Goal: Task Accomplishment & Management: Complete application form

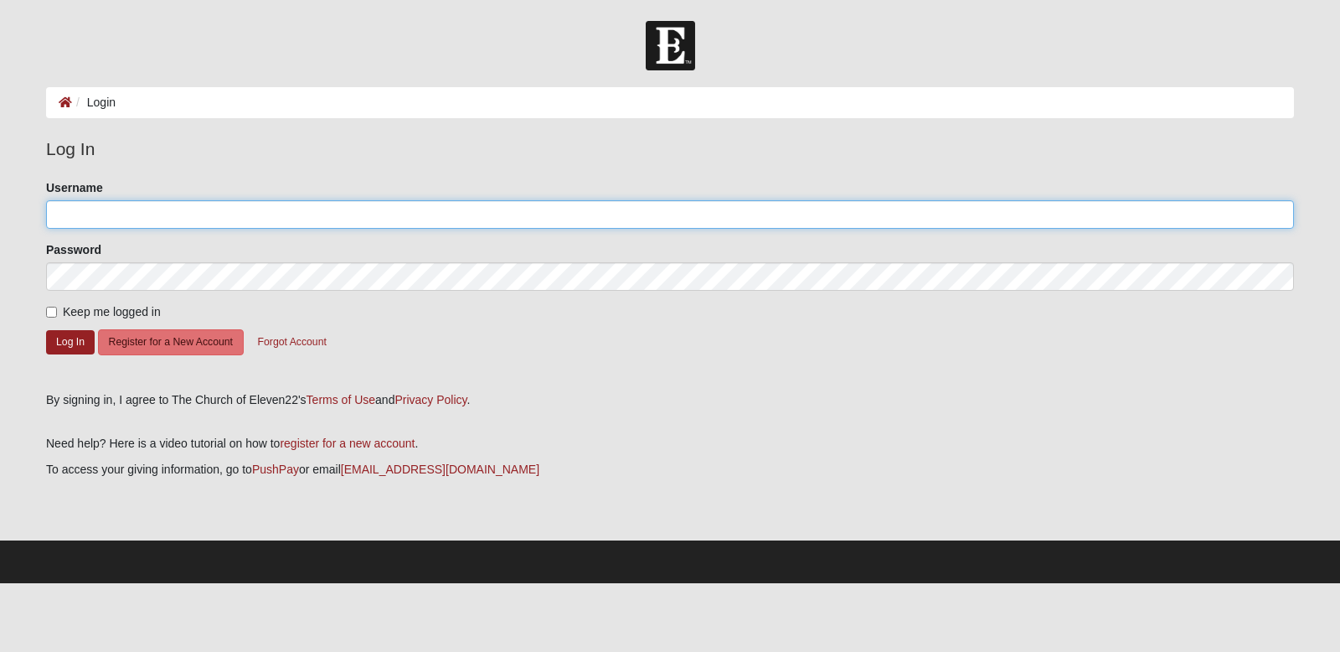
click at [223, 224] on input "Username" at bounding box center [670, 214] width 1248 height 28
type input "lcstarkey"
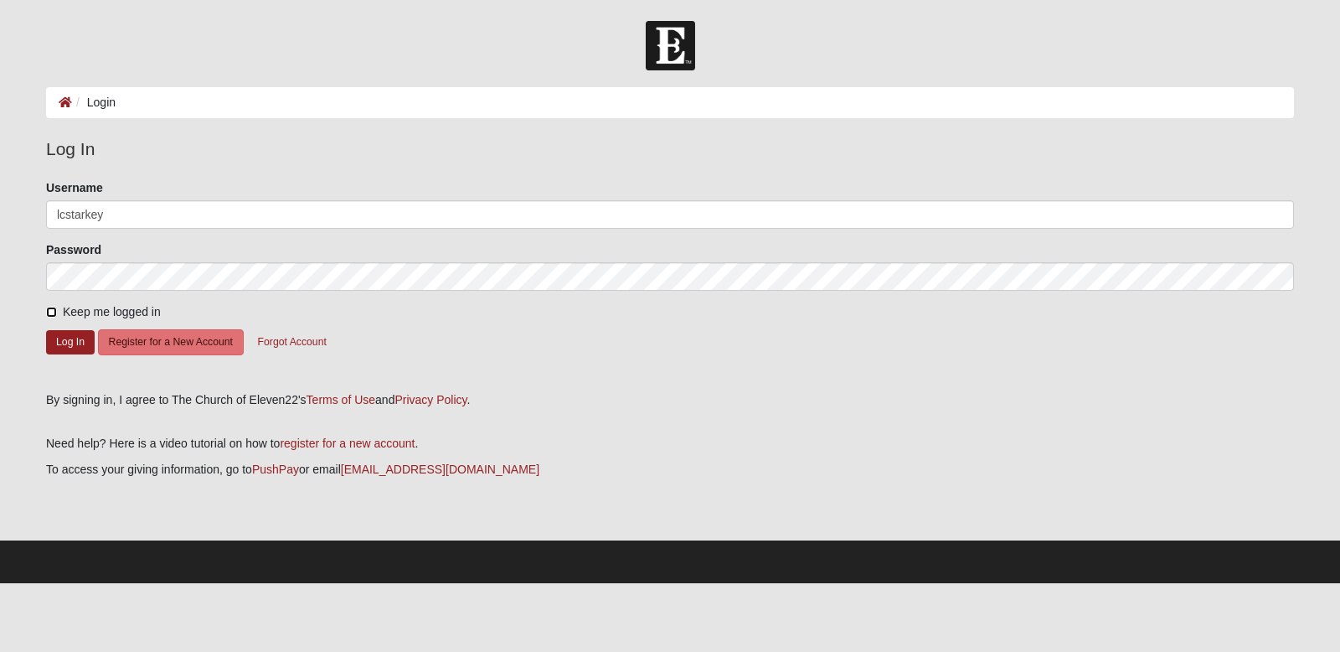
click at [48, 312] on input "Keep me logged in" at bounding box center [51, 312] width 11 height 11
checkbox input "true"
click at [63, 336] on button "Log In" at bounding box center [70, 342] width 49 height 24
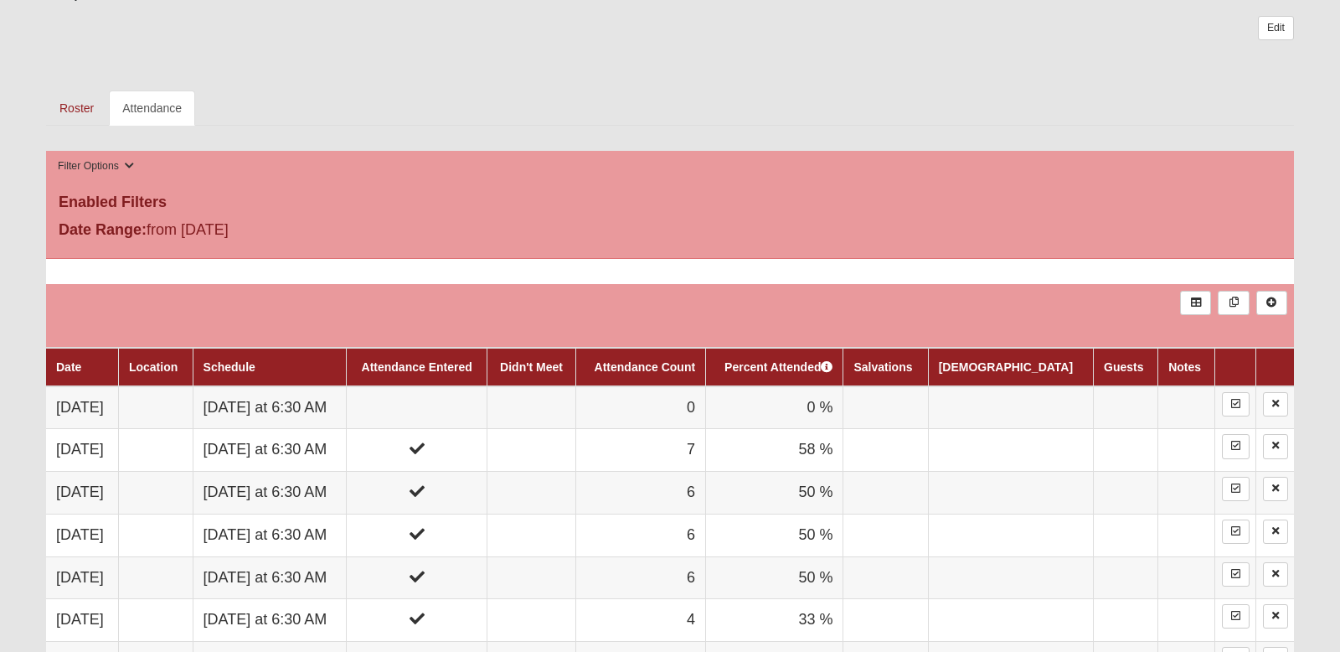
scroll to position [864, 0]
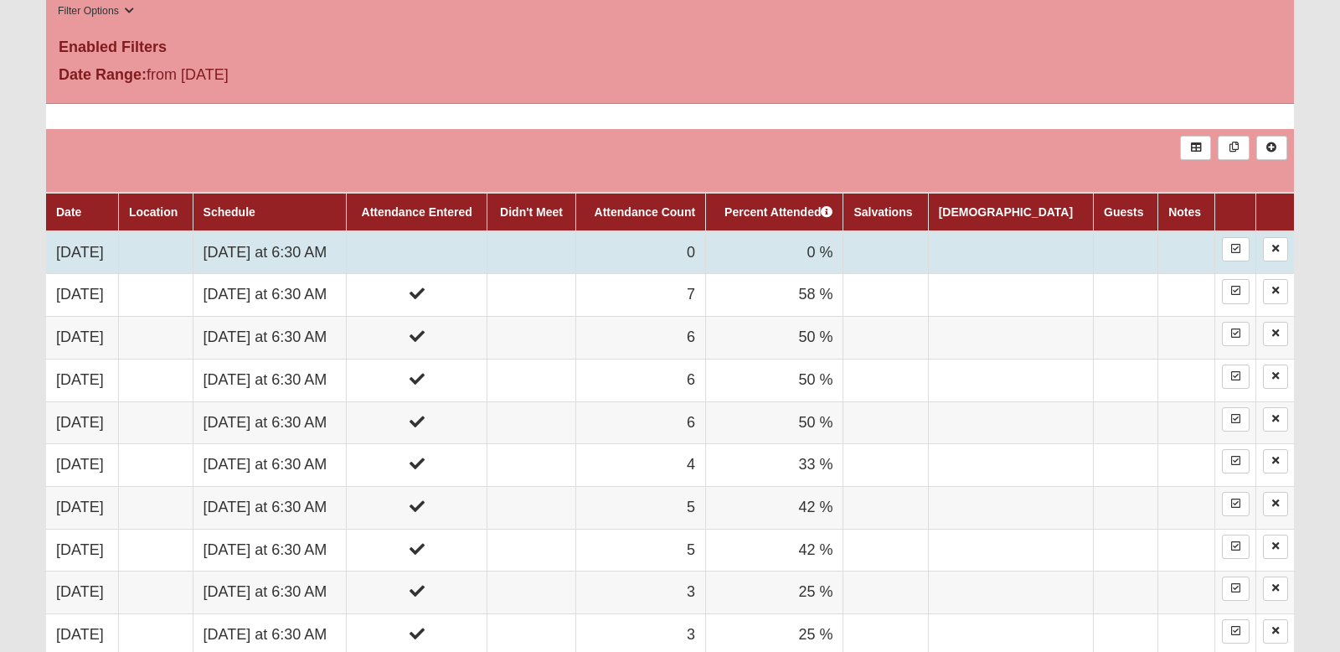
click at [477, 245] on td at bounding box center [417, 252] width 140 height 43
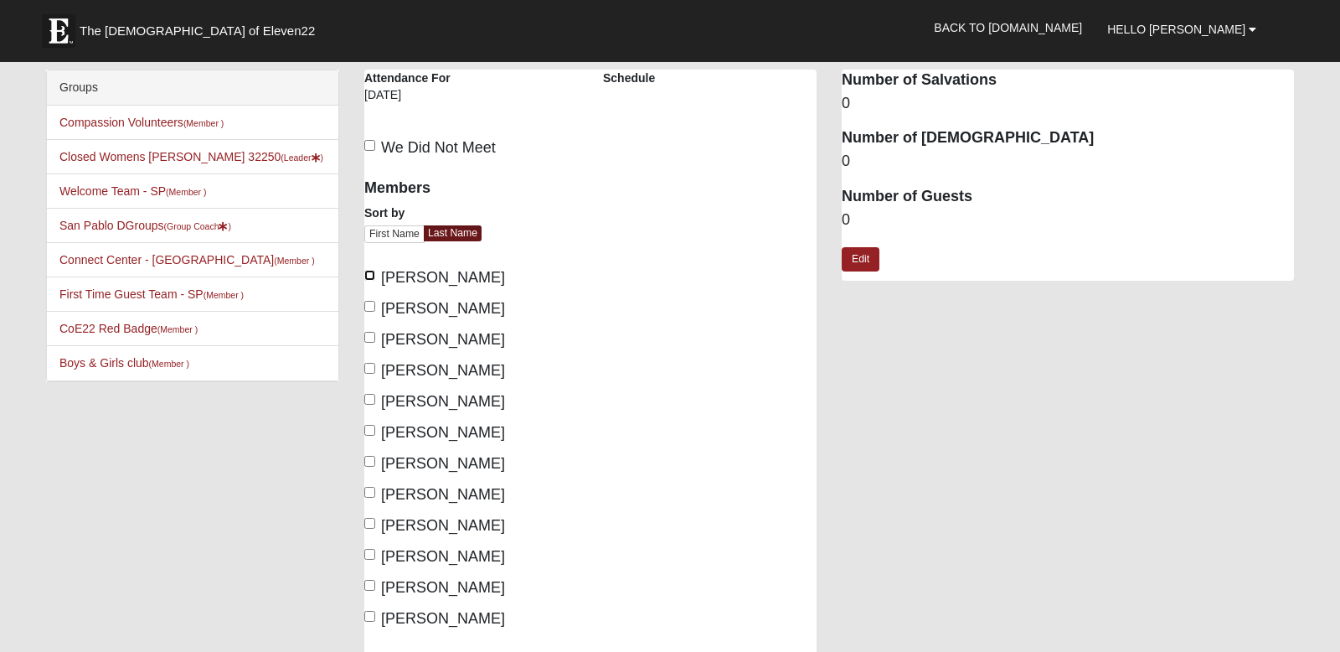
click at [364, 277] on input "[PERSON_NAME]" at bounding box center [369, 275] width 11 height 11
checkbox input "true"
click at [367, 307] on input "[PERSON_NAME]" at bounding box center [369, 306] width 11 height 11
checkbox input "true"
click at [373, 464] on input "[PERSON_NAME]" at bounding box center [369, 461] width 11 height 11
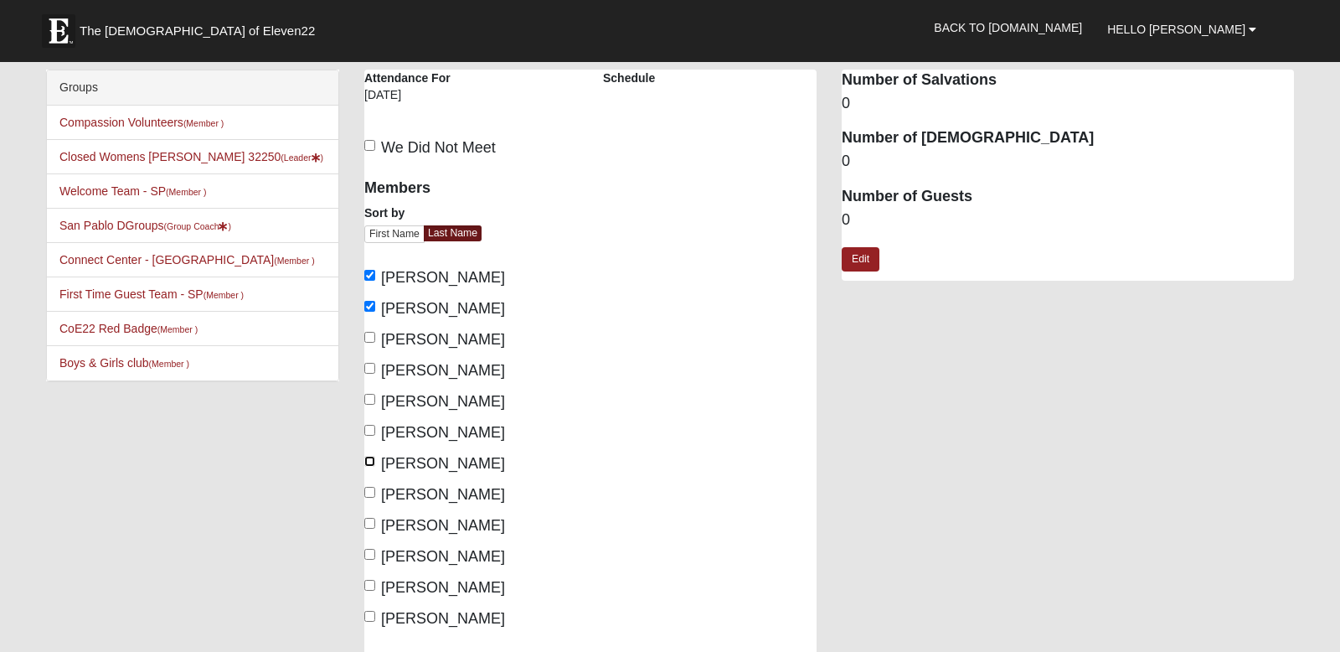
checkbox input "true"
click at [371, 492] on input "[PERSON_NAME]" at bounding box center [369, 492] width 11 height 11
checkbox input "true"
click at [371, 531] on label "[PERSON_NAME]" at bounding box center [434, 525] width 141 height 23
click at [371, 528] on input "[PERSON_NAME]" at bounding box center [369, 523] width 11 height 11
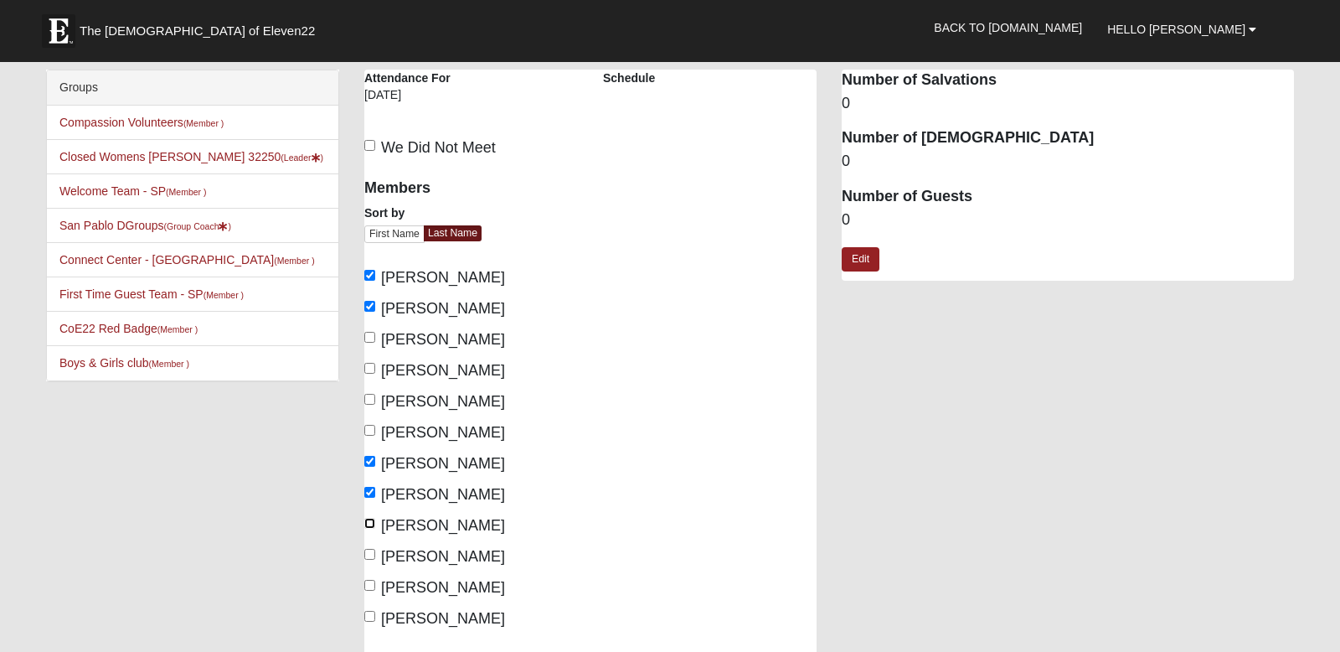
checkbox input "true"
click at [371, 554] on input "[PERSON_NAME]" at bounding box center [369, 554] width 11 height 11
checkbox input "true"
click at [370, 590] on input "[PERSON_NAME]" at bounding box center [369, 585] width 11 height 11
checkbox input "true"
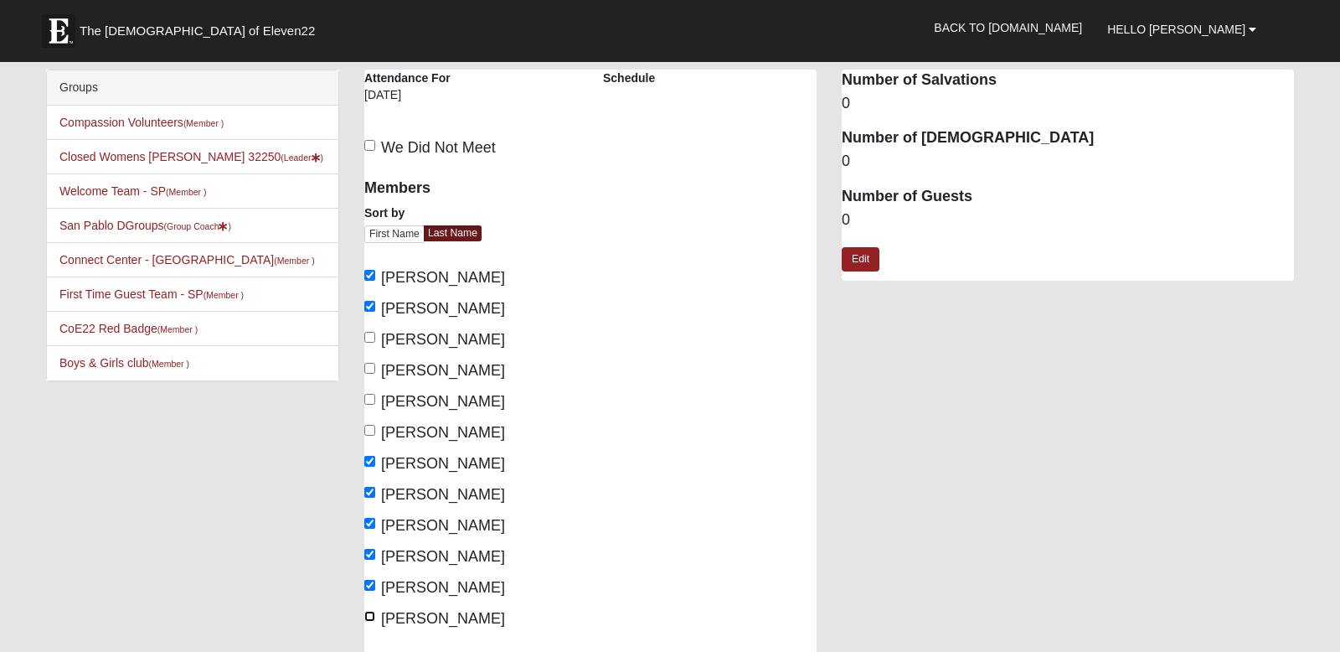
click at [371, 611] on input "[PERSON_NAME]" at bounding box center [369, 616] width 11 height 11
checkbox input "true"
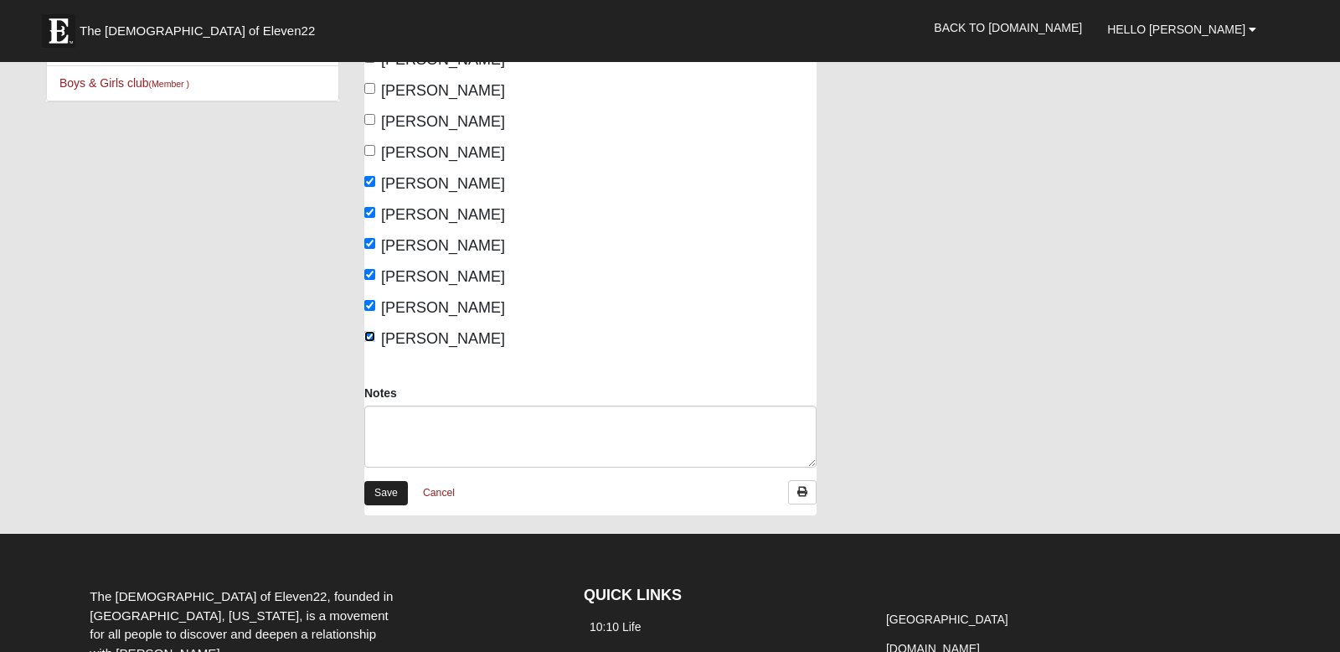
scroll to position [283, 0]
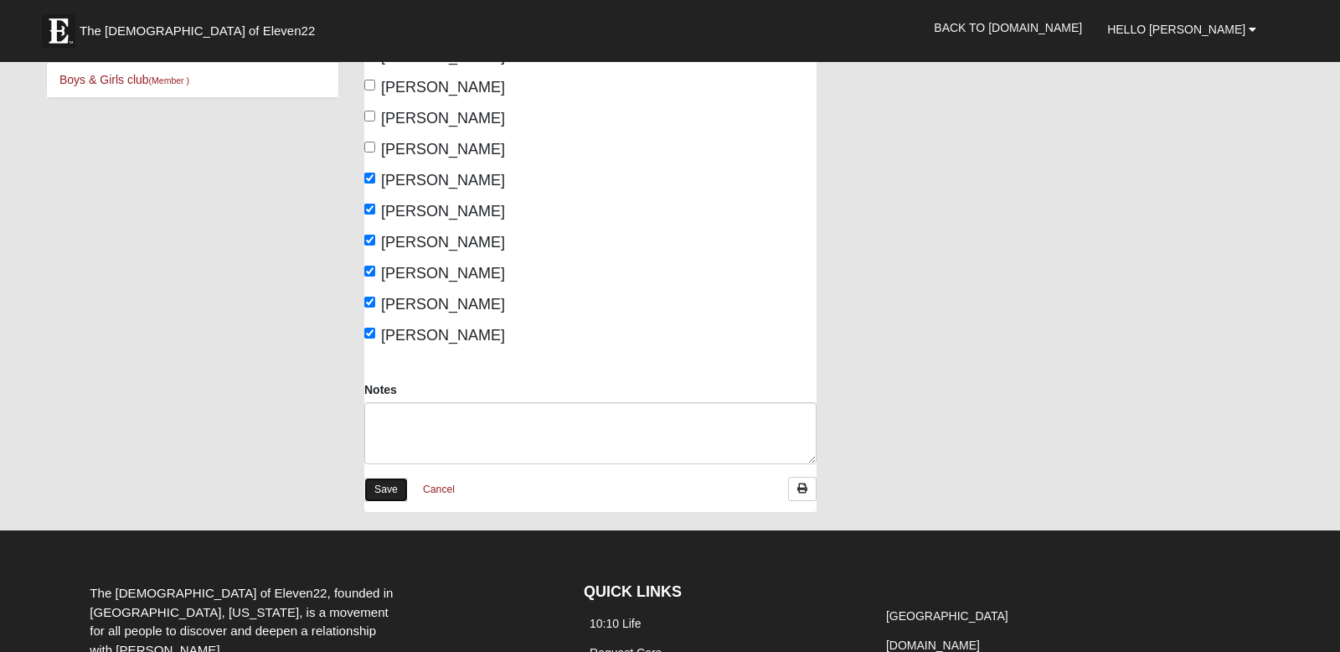
click at [384, 488] on link "Save" at bounding box center [386, 489] width 44 height 24
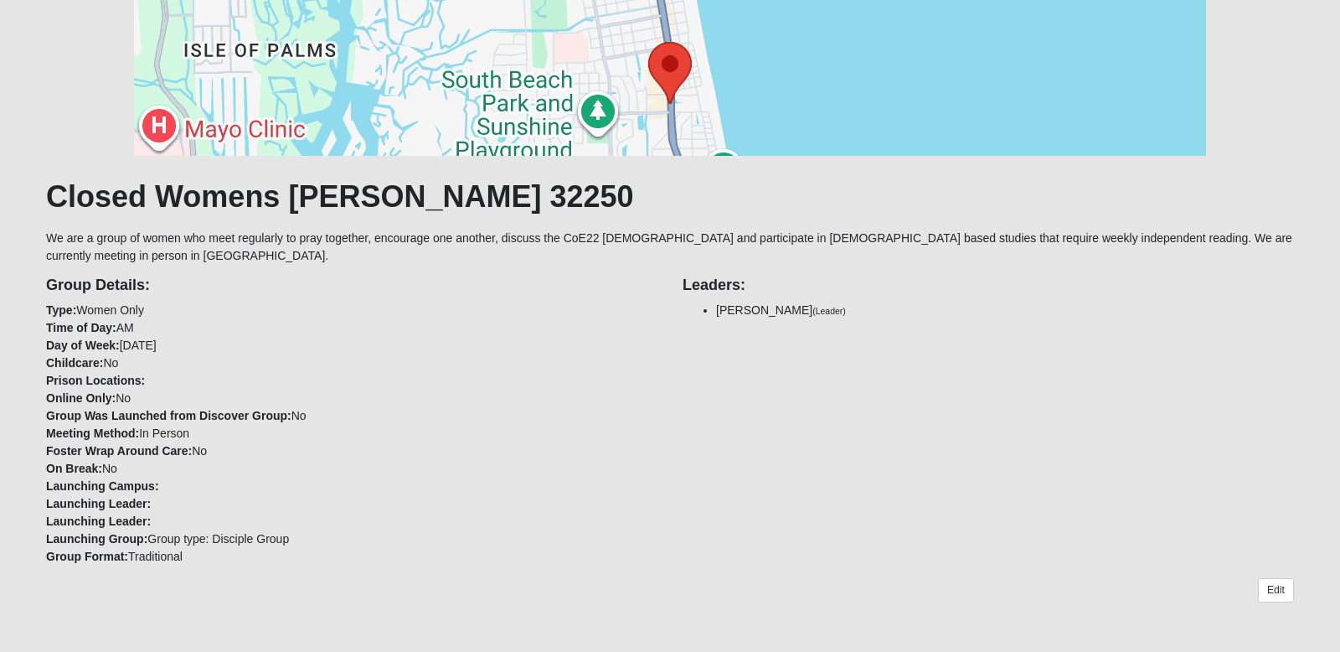
scroll to position [133, 0]
